Goal: Complete application form: Complete application form

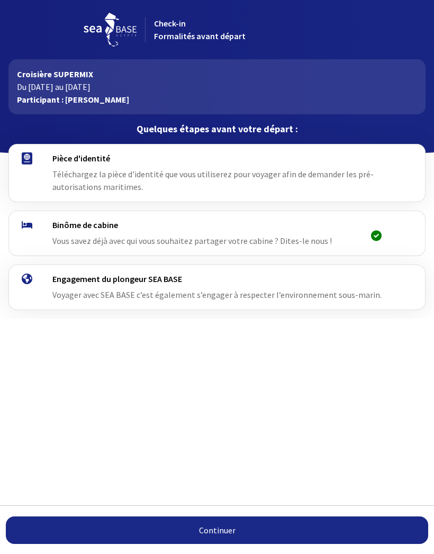
click at [193, 181] on div "Pièce d'identité Téléchargez la pièce d'identité que vous utiliserez pour voyag…" at bounding box center [216, 173] width 345 height 40
click at [210, 168] on div "Pièce d'identité Téléchargez la pièce d'identité que vous utiliserez pour voyag…" at bounding box center [216, 173] width 345 height 40
click at [90, 163] on h4 "Pièce d'identité" at bounding box center [220, 158] width 337 height 11
click at [217, 528] on link "Continuer" at bounding box center [217, 529] width 422 height 27
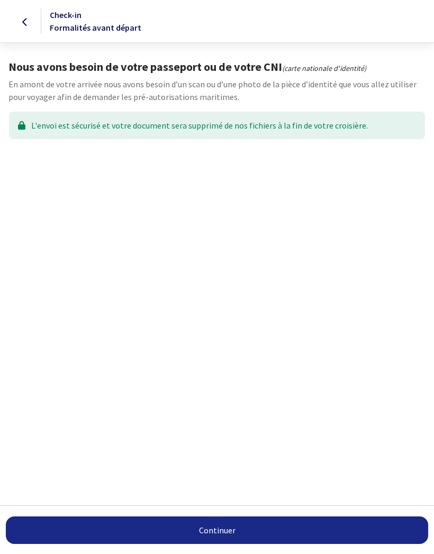
click at [218, 529] on link "Continuer" at bounding box center [217, 529] width 422 height 27
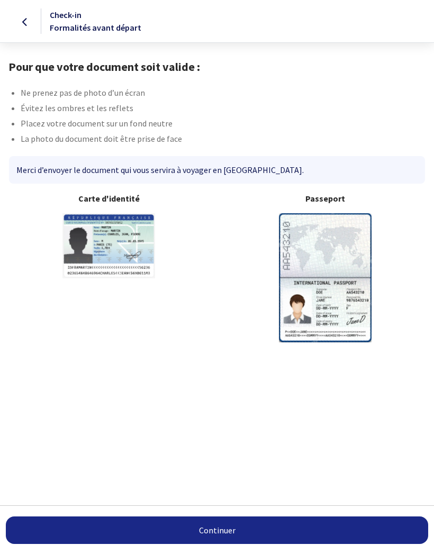
click at [326, 255] on img at bounding box center [325, 277] width 93 height 128
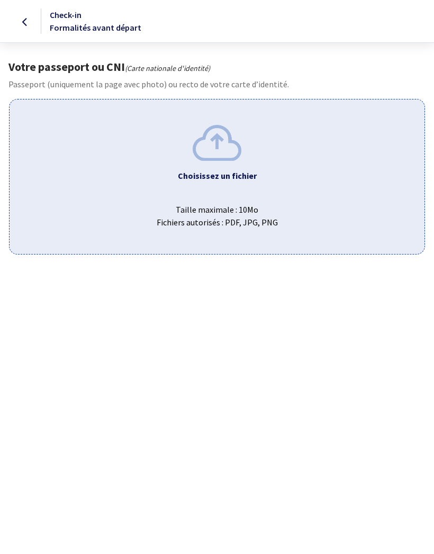
click at [215, 178] on b "Choisissez un fichier" at bounding box center [217, 175] width 79 height 11
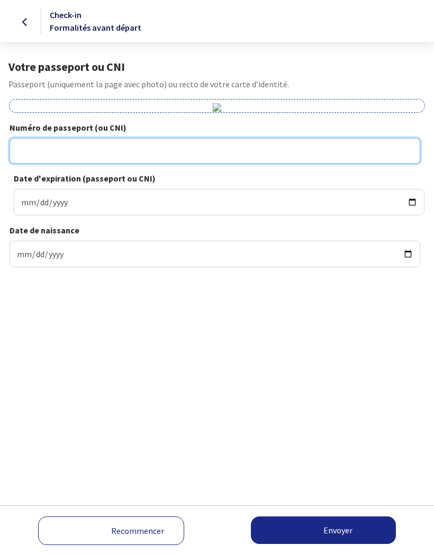
click at [36, 163] on input "Numéro de passeport (ou CNI)" at bounding box center [215, 150] width 410 height 25
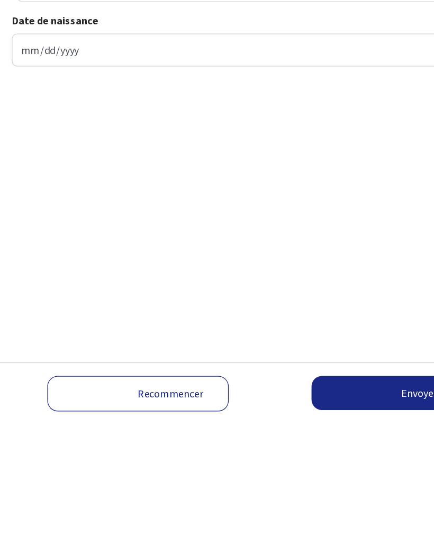
type input "23IH03937"
click at [48, 215] on input "Date d'expiration (passeport ou CNI)" at bounding box center [219, 202] width 410 height 26
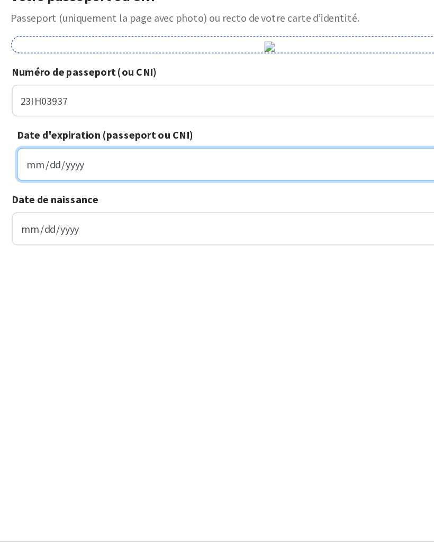
type input "[DATE]"
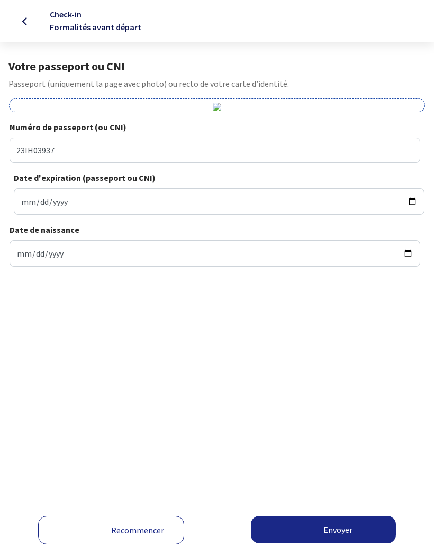
click at [341, 532] on button "Envoyer" at bounding box center [323, 529] width 145 height 27
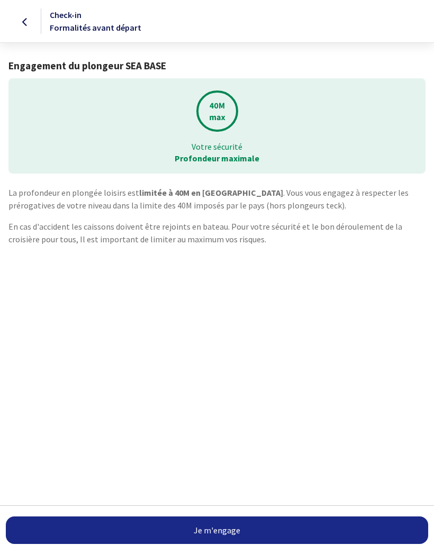
click at [223, 530] on link "Je m'engage" at bounding box center [217, 529] width 422 height 27
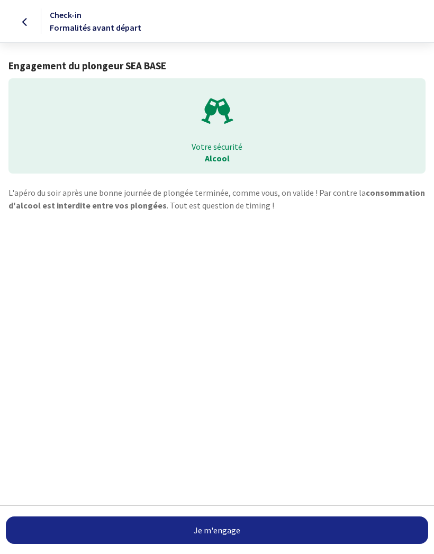
click at [225, 529] on link "Je m'engage" at bounding box center [217, 529] width 422 height 27
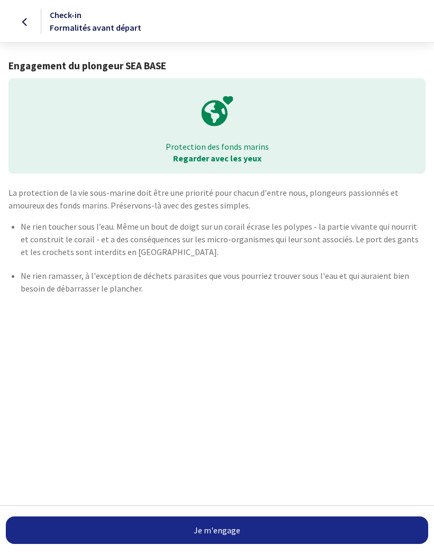
click at [218, 531] on link "Je m'engage" at bounding box center [217, 529] width 422 height 27
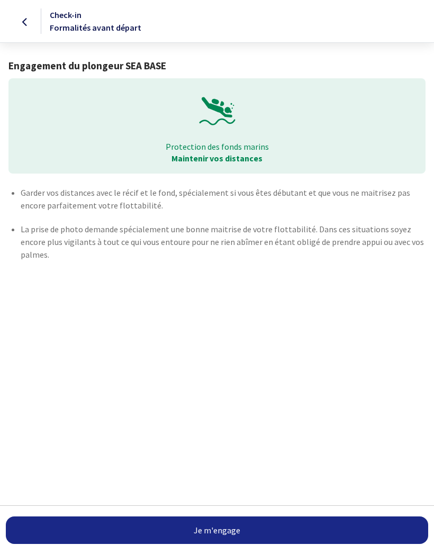
click at [227, 527] on link "Je m'engage" at bounding box center [217, 529] width 422 height 27
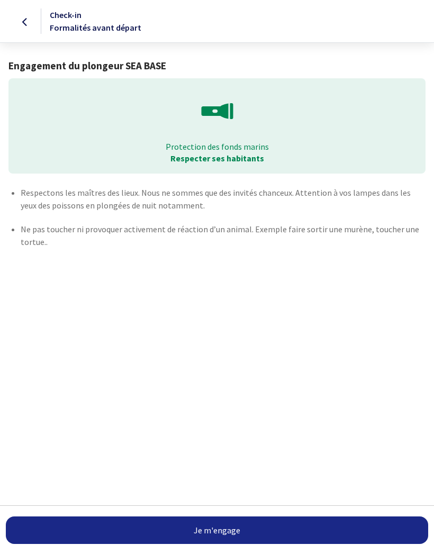
click at [224, 529] on button "Je m'engage" at bounding box center [217, 529] width 422 height 27
